Goal: Complete application form

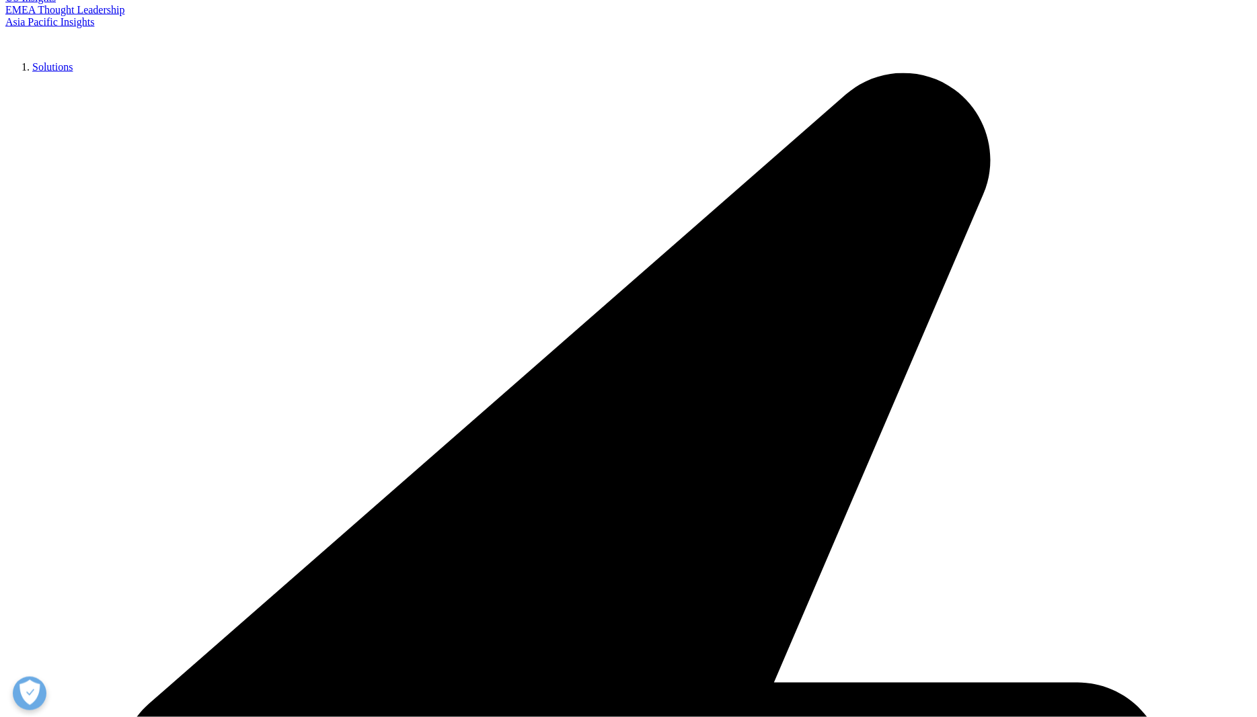
scroll to position [613, 0]
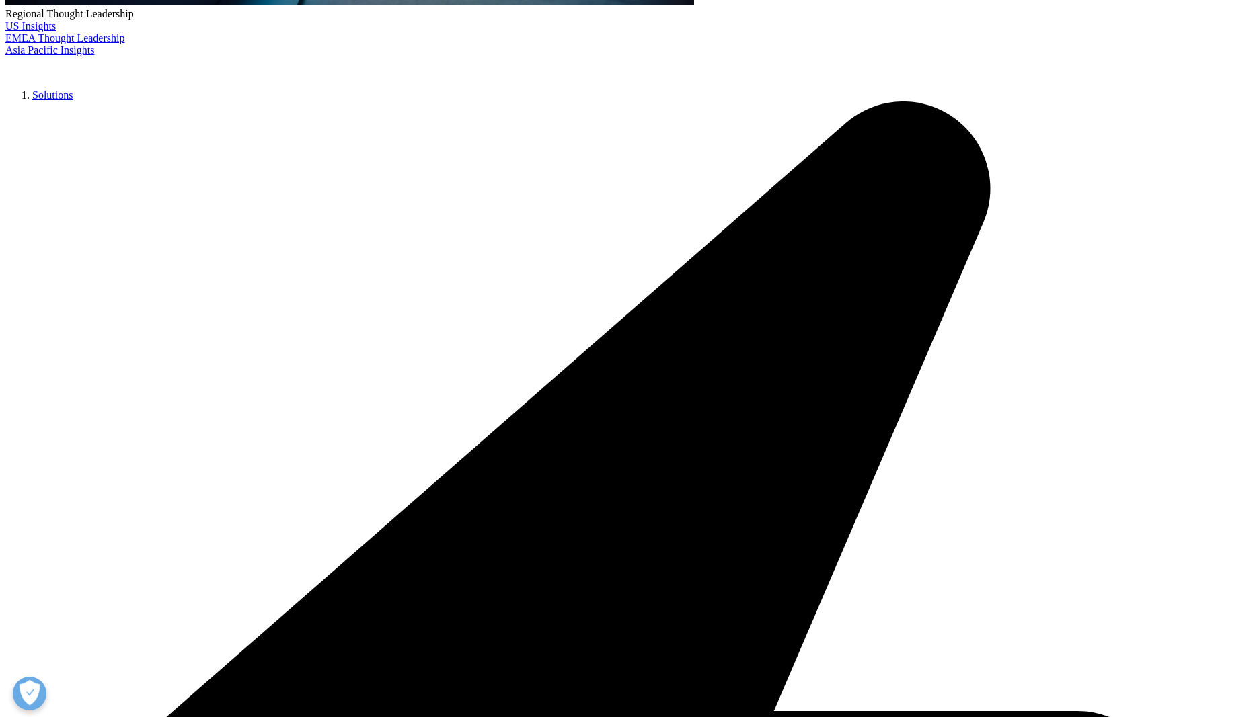
type input "Eha"
type input "Lillepuu-Aarma"
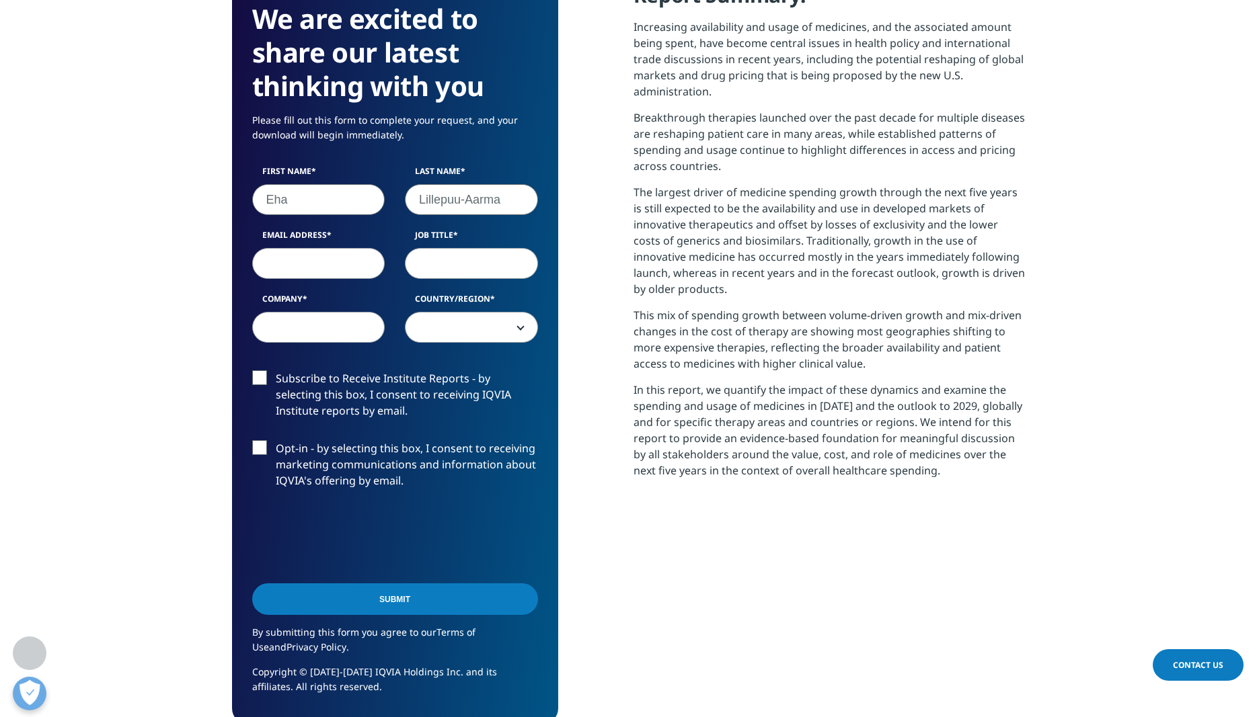
click at [268, 264] on input "Email Address" at bounding box center [318, 263] width 133 height 31
type input "[EMAIL_ADDRESS][DOMAIN_NAME]"
click at [299, 338] on input "Company" at bounding box center [318, 327] width 133 height 31
type input "Ewopharma AG"
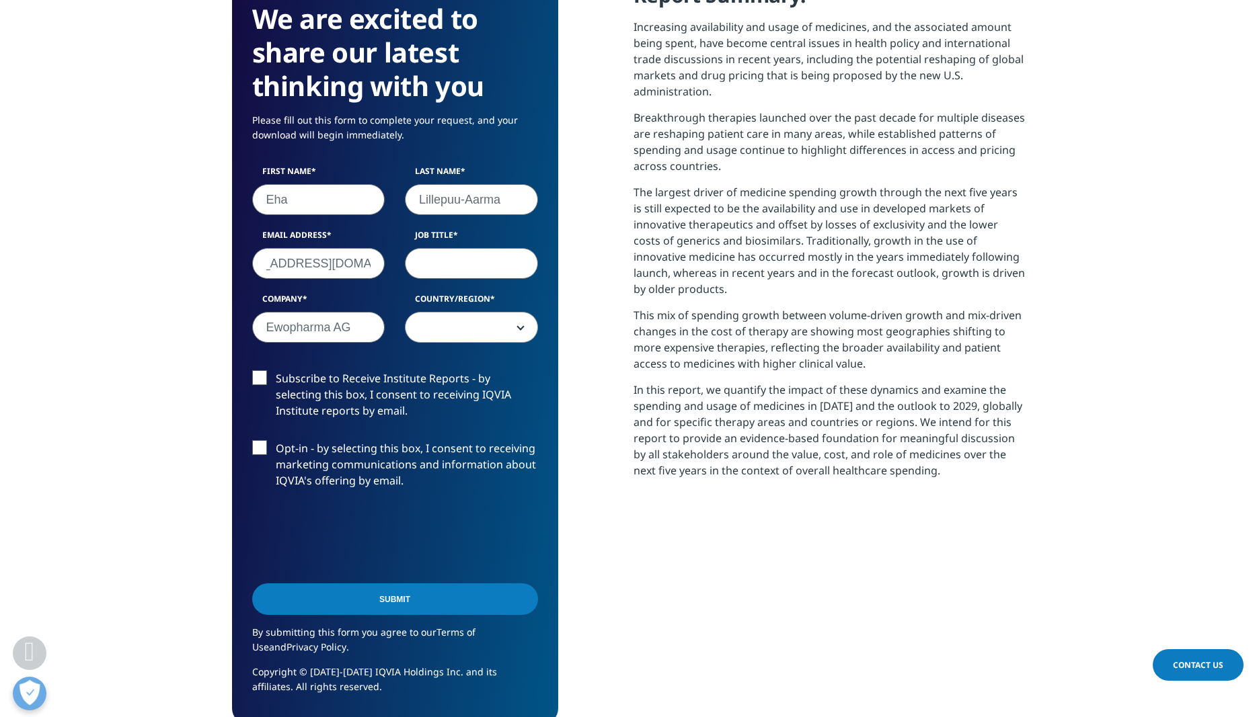
click at [446, 259] on input "Job Title" at bounding box center [471, 263] width 133 height 31
paste input "Alliance Manager and Commercial Lead Specialty Pharma"
type input "Alliance Manager and Commercial Lead Specialty Pharma"
click at [473, 327] on span at bounding box center [471, 328] width 132 height 31
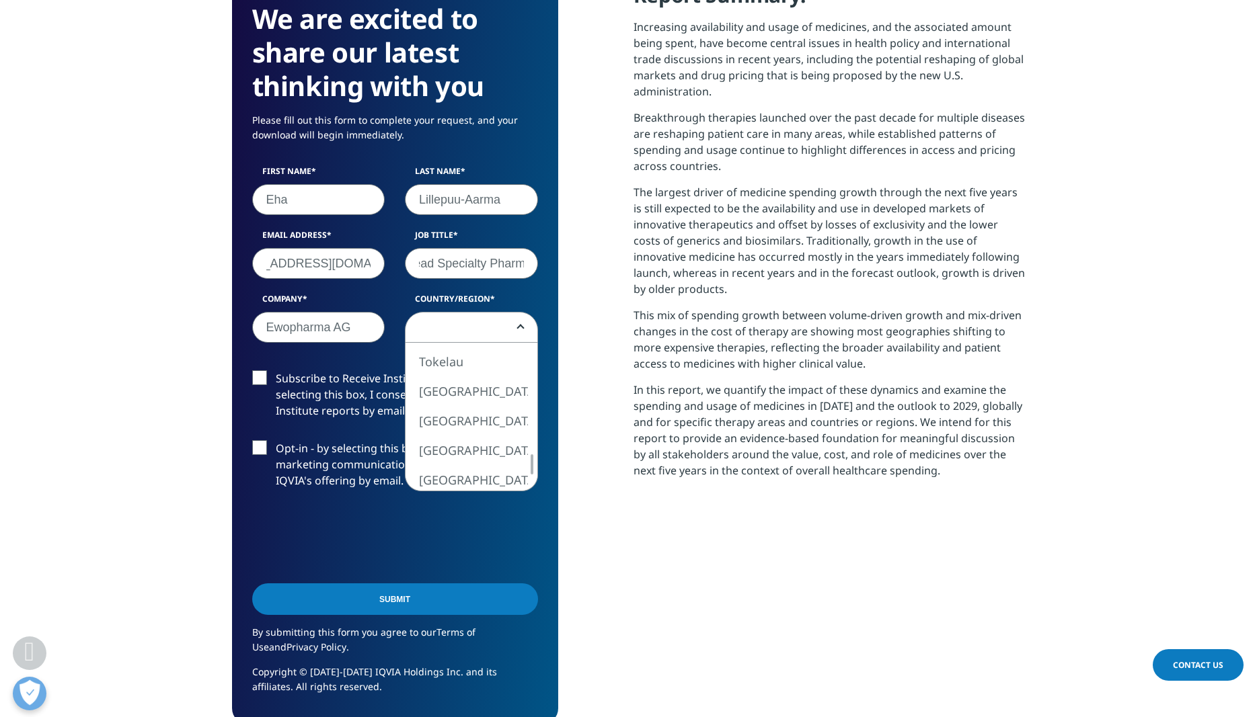
select select "[GEOGRAPHIC_DATA]"
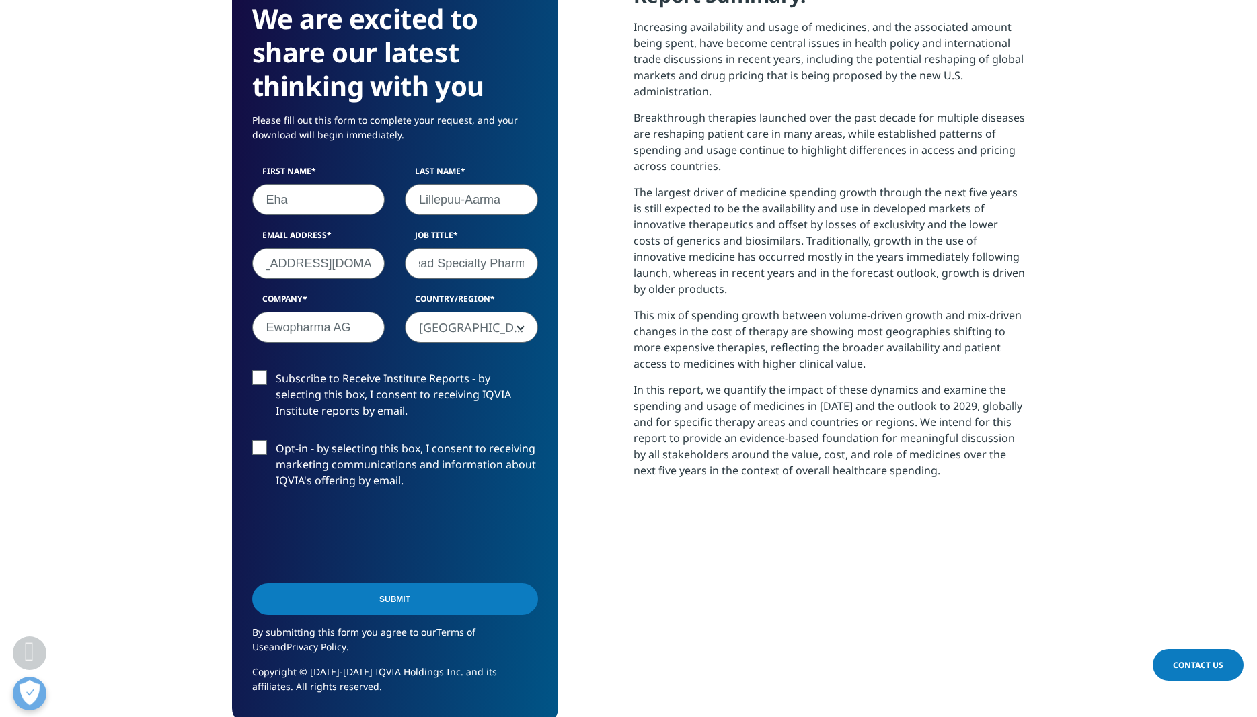
click at [403, 598] on input "Submit" at bounding box center [395, 600] width 286 height 32
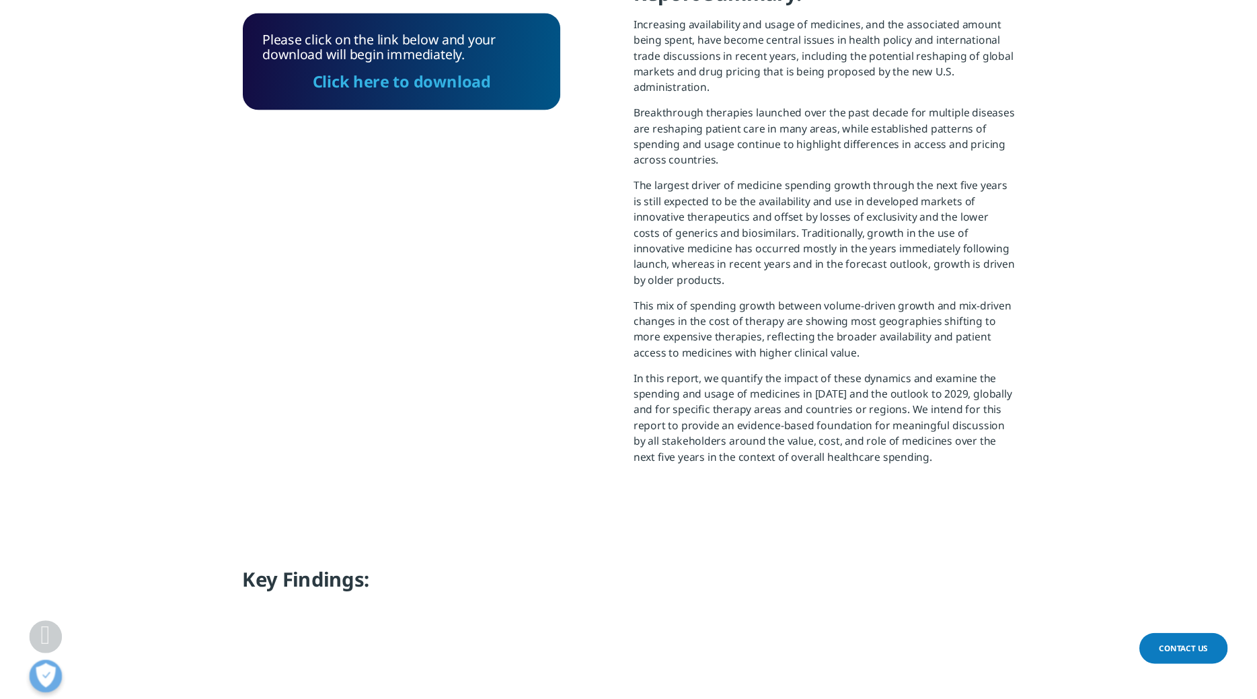
scroll to position [7, 7]
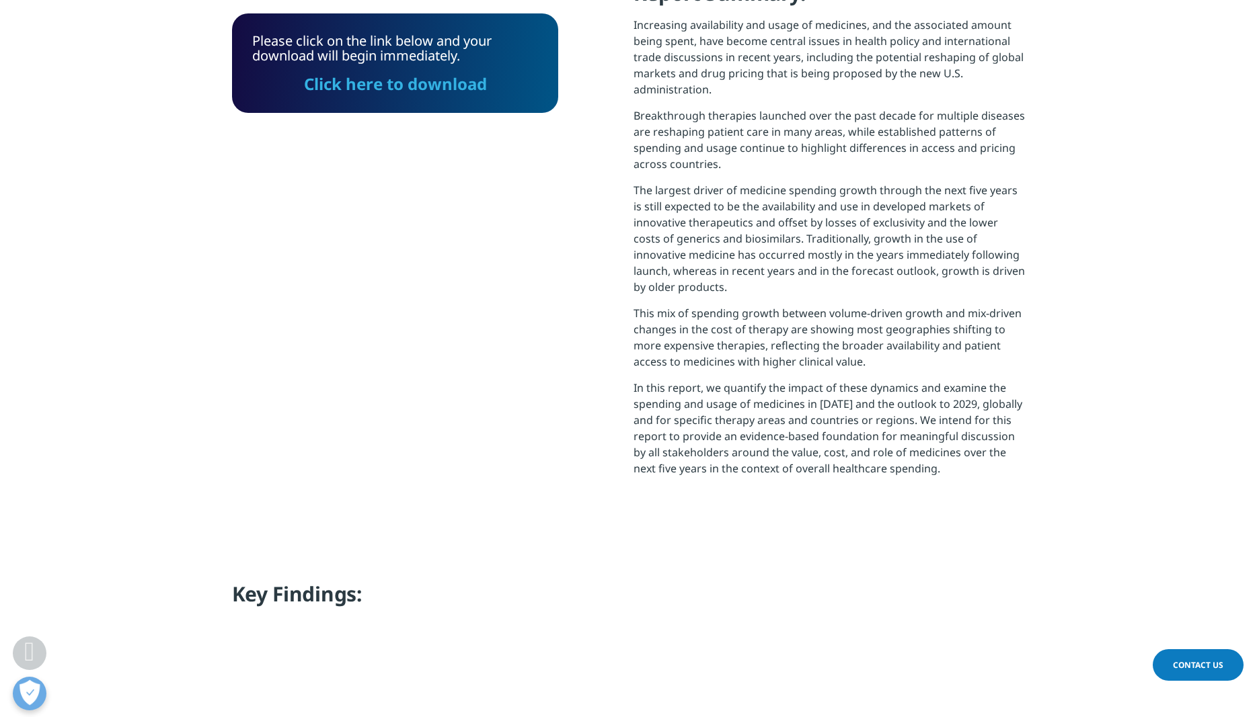
click at [408, 83] on link "Click here to download" at bounding box center [395, 84] width 183 height 22
